Goal: Task Accomplishment & Management: Complete application form

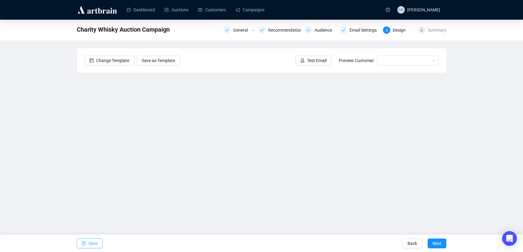
click at [89, 241] on span "Save" at bounding box center [92, 243] width 9 height 17
click at [387, 58] on input "search" at bounding box center [404, 60] width 49 height 9
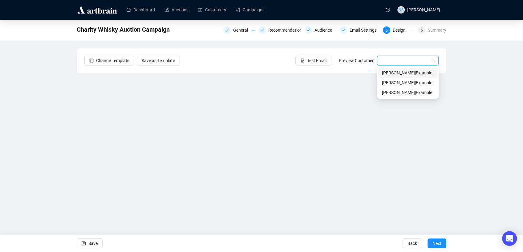
click at [393, 82] on div "[PERSON_NAME] | Example" at bounding box center [408, 82] width 52 height 7
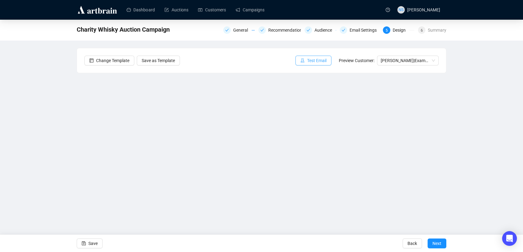
click at [312, 60] on span "Test Email" at bounding box center [316, 60] width 19 height 7
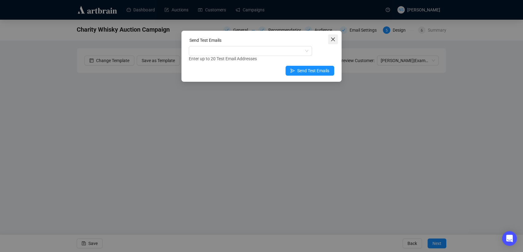
click at [334, 40] on icon "close" at bounding box center [332, 39] width 5 height 5
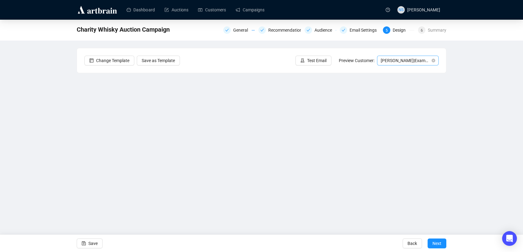
click at [417, 64] on span "[PERSON_NAME] | Example" at bounding box center [407, 60] width 54 height 9
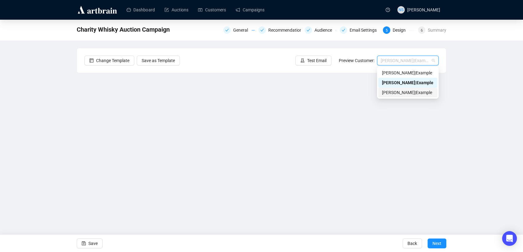
click at [393, 89] on div "[PERSON_NAME] | Example" at bounding box center [407, 93] width 59 height 10
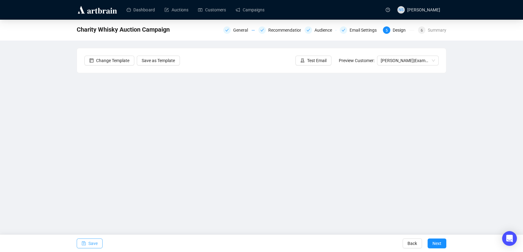
click at [91, 240] on span "Save" at bounding box center [92, 243] width 9 height 17
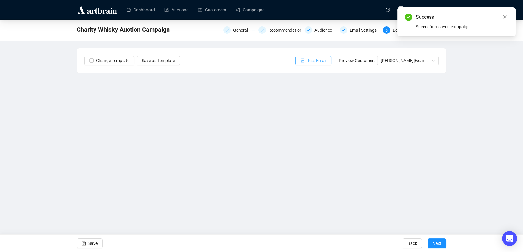
click at [326, 60] on span "Test Email" at bounding box center [316, 60] width 19 height 7
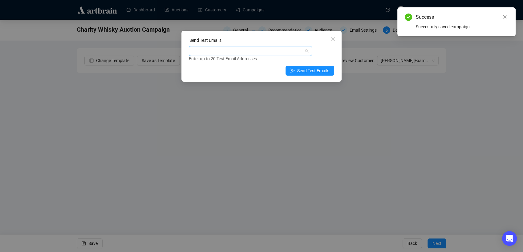
click at [277, 47] on div at bounding box center [247, 51] width 114 height 9
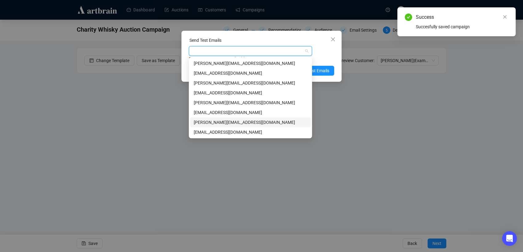
click at [233, 122] on div "[PERSON_NAME][EMAIL_ADDRESS][DOMAIN_NAME]" at bounding box center [250, 122] width 113 height 7
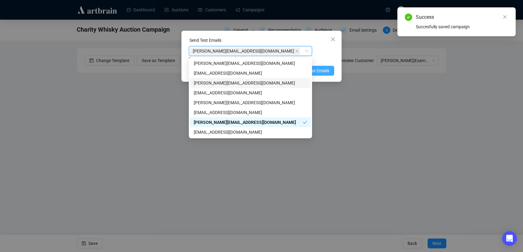
click at [329, 71] on span "Send Test Emails" at bounding box center [313, 70] width 32 height 7
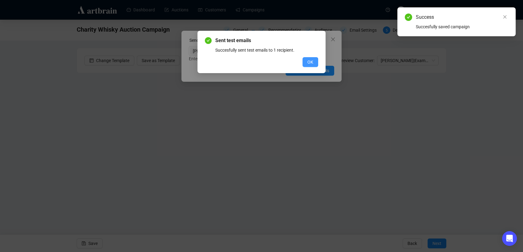
click at [312, 64] on span "OK" at bounding box center [310, 62] width 6 height 7
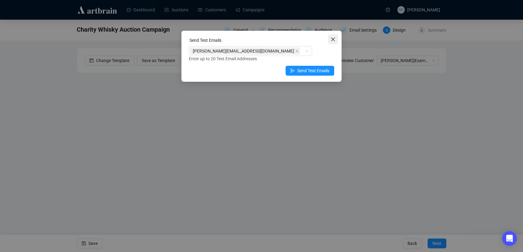
click at [334, 41] on icon "close" at bounding box center [332, 39] width 5 height 5
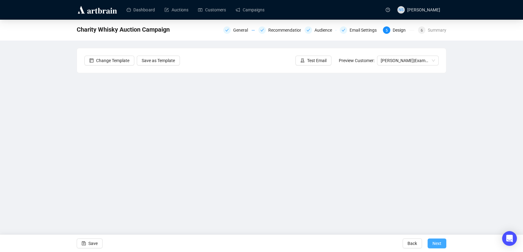
click at [438, 245] on span "Next" at bounding box center [436, 243] width 9 height 17
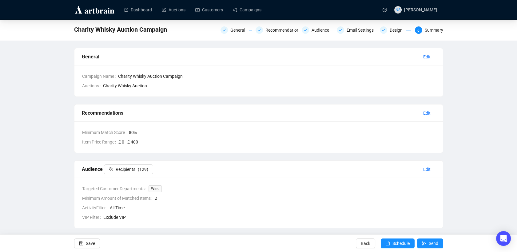
click at [394, 34] on div "General Recommendations Audience Email Settings Design 6 Summary" at bounding box center [332, 30] width 223 height 10
click at [391, 32] on div "Design" at bounding box center [398, 29] width 17 height 7
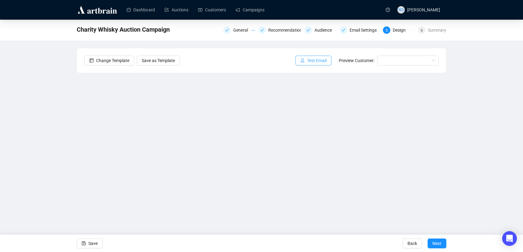
click at [311, 60] on span "Test Email" at bounding box center [316, 60] width 19 height 7
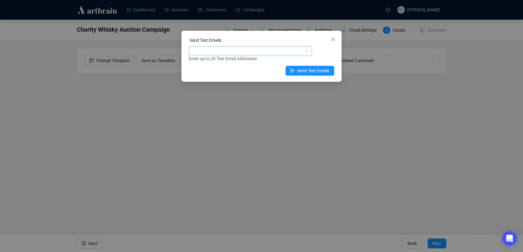
click at [271, 53] on div at bounding box center [247, 51] width 114 height 9
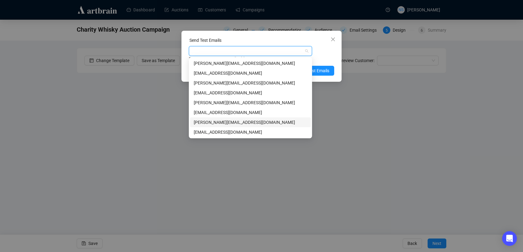
click at [234, 119] on div "[PERSON_NAME][EMAIL_ADDRESS][DOMAIN_NAME]" at bounding box center [250, 122] width 113 height 7
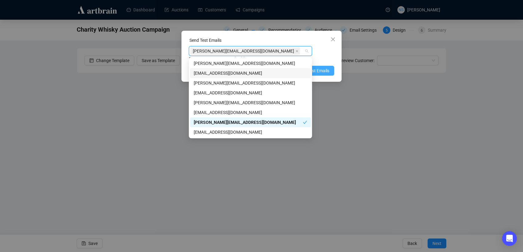
click at [321, 70] on span "Send Test Emails" at bounding box center [313, 70] width 32 height 7
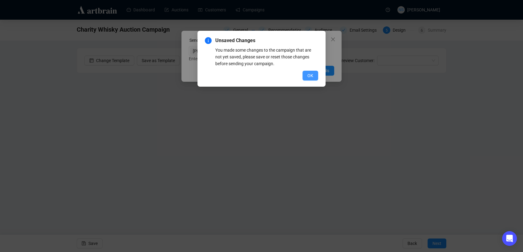
click at [313, 76] on span "OK" at bounding box center [310, 75] width 6 height 7
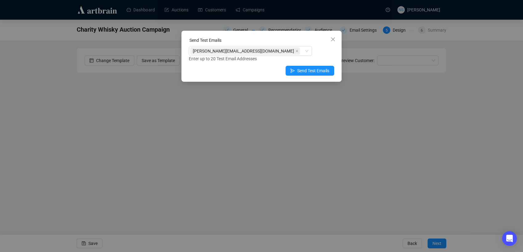
click at [93, 241] on div "Send Test Emails [PERSON_NAME][EMAIL_ADDRESS][DOMAIN_NAME] Enter up to 20 Test …" at bounding box center [261, 126] width 523 height 252
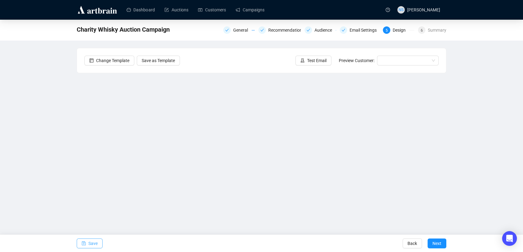
click at [93, 241] on span "Save" at bounding box center [92, 243] width 9 height 17
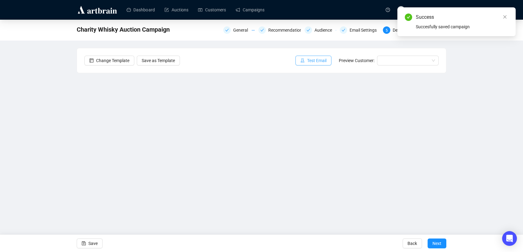
click at [314, 61] on span "Test Email" at bounding box center [316, 60] width 19 height 7
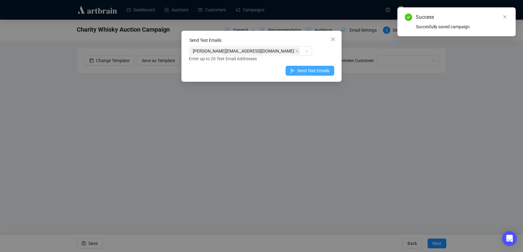
click at [298, 71] on span "Send Test Emails" at bounding box center [313, 70] width 32 height 7
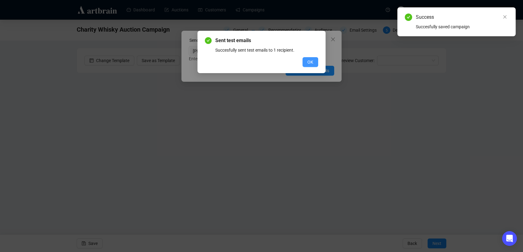
click at [313, 58] on button "OK" at bounding box center [310, 62] width 16 height 10
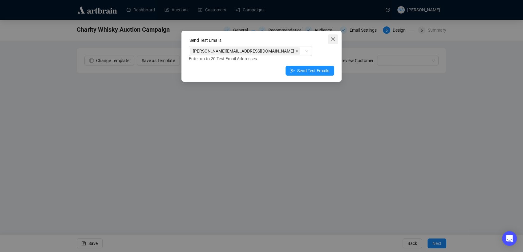
click at [333, 42] on button "Close" at bounding box center [333, 39] width 10 height 10
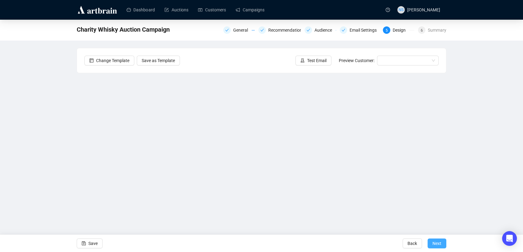
click at [439, 247] on span "Next" at bounding box center [436, 243] width 9 height 17
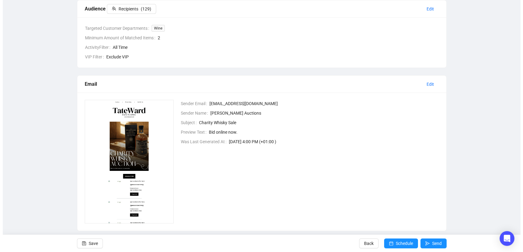
scroll to position [170, 0]
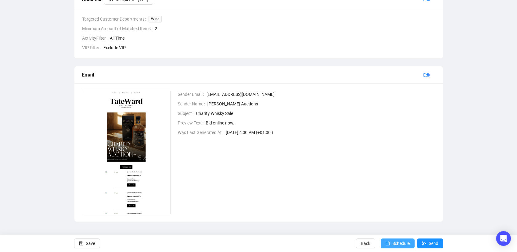
click at [396, 247] on span "Schedule" at bounding box center [401, 243] width 17 height 17
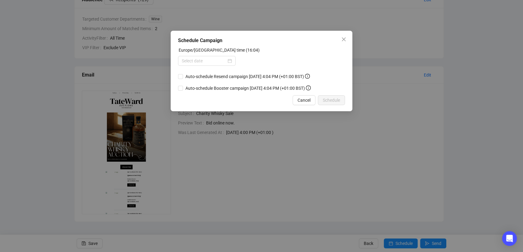
click at [229, 66] on form "Europe/[GEOGRAPHIC_DATA] time (16:04) Auto-schedule Resend campaign [DATE] 4:04…" at bounding box center [261, 69] width 167 height 45
click at [229, 60] on div at bounding box center [207, 61] width 50 height 7
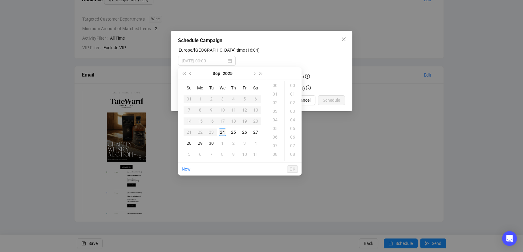
click at [224, 132] on div "24" at bounding box center [222, 132] width 7 height 7
click at [277, 112] on div "19" at bounding box center [275, 111] width 15 height 9
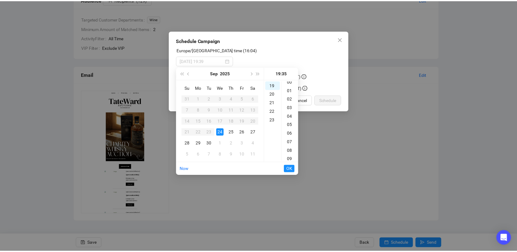
scroll to position [0, 0]
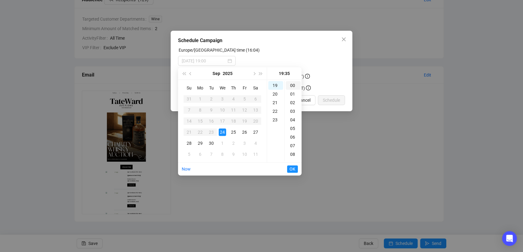
click at [293, 89] on div "00" at bounding box center [293, 85] width 15 height 9
type input "[DATE] 19:00"
click at [291, 168] on span "OK" at bounding box center [292, 169] width 6 height 12
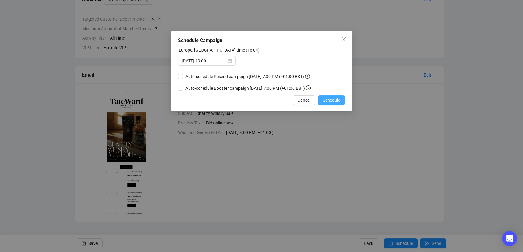
click at [334, 101] on span "Schedule" at bounding box center [331, 100] width 17 height 7
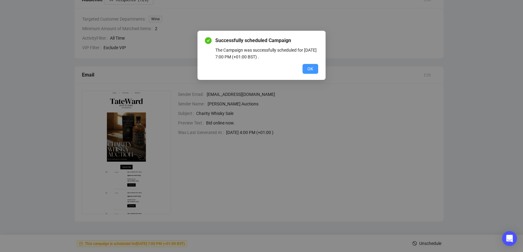
click at [313, 70] on span "OK" at bounding box center [310, 69] width 6 height 7
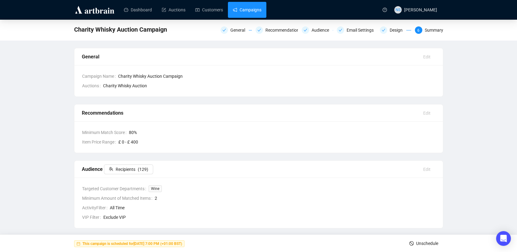
click at [246, 14] on link "Campaigns" at bounding box center [247, 10] width 29 height 16
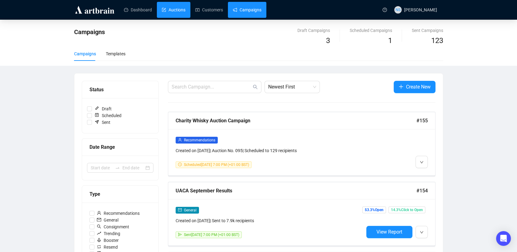
click at [174, 17] on link "Auctions" at bounding box center [174, 10] width 24 height 16
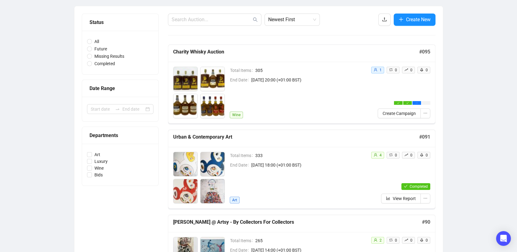
scroll to position [53, 0]
